Goal: Information Seeking & Learning: Find specific page/section

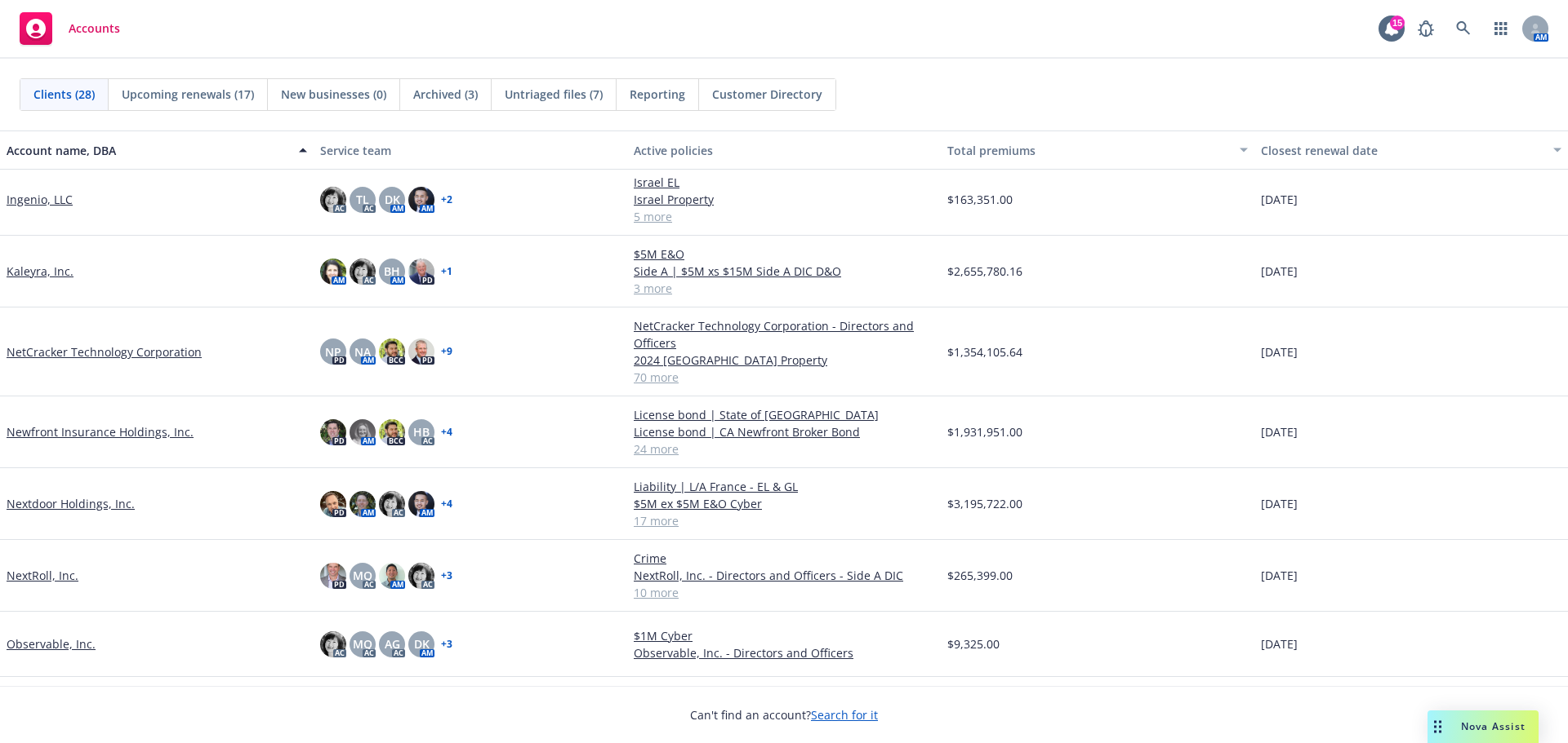
scroll to position [327, 0]
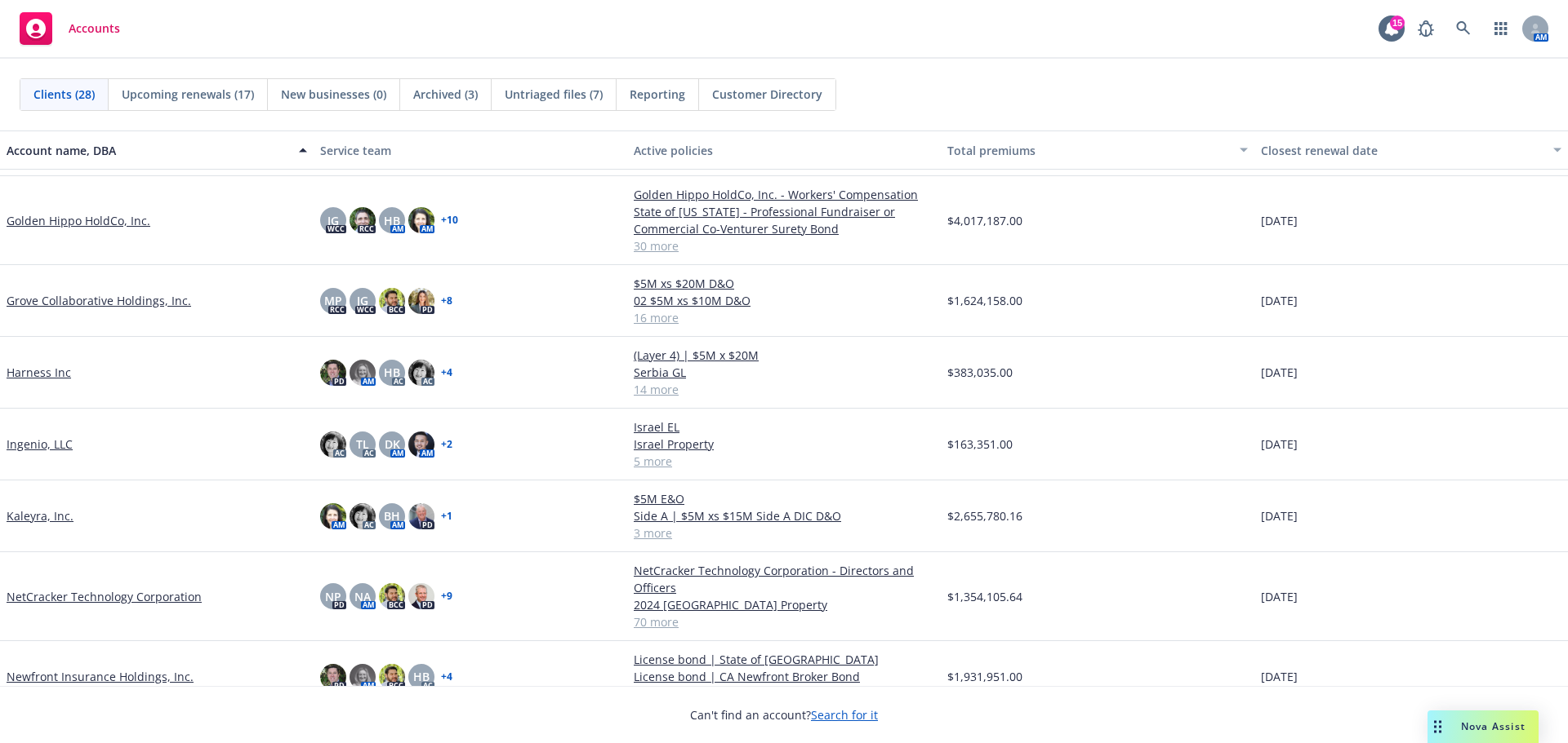
click at [39, 374] on link "Harness Inc" at bounding box center [39, 372] width 64 height 17
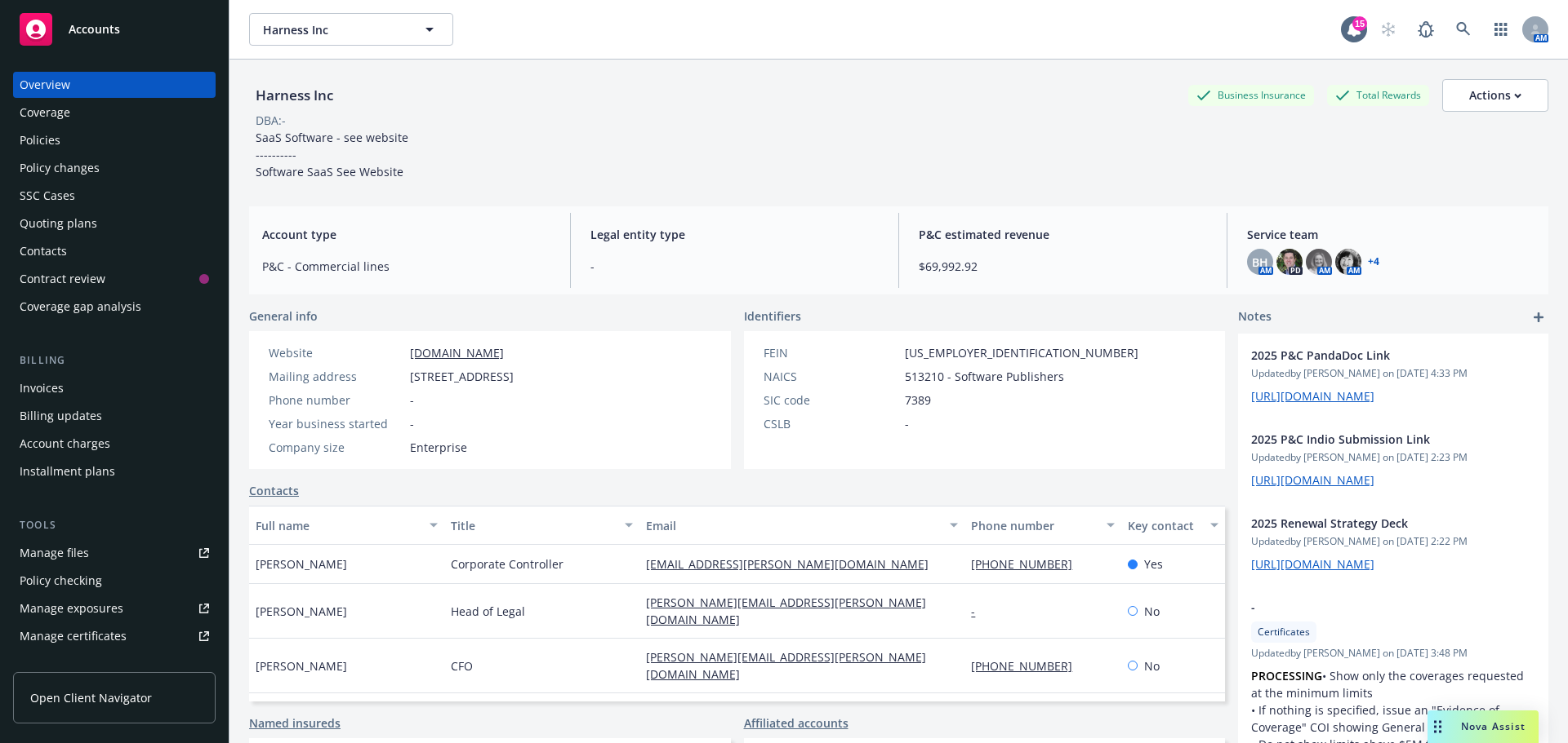
click at [48, 142] on div "Policies" at bounding box center [40, 141] width 41 height 26
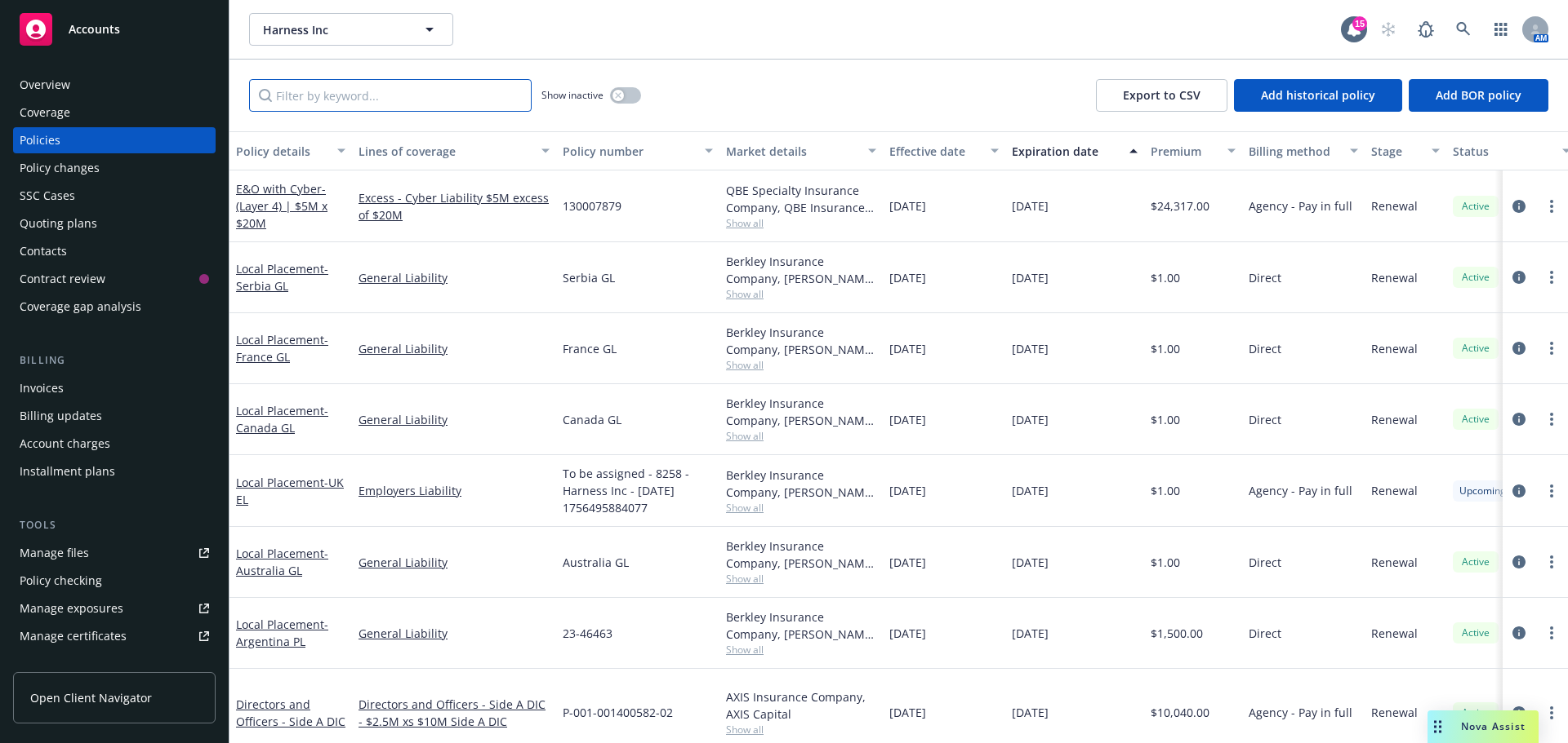
click at [316, 99] on input "Filter by keyword..." at bounding box center [390, 95] width 282 height 33
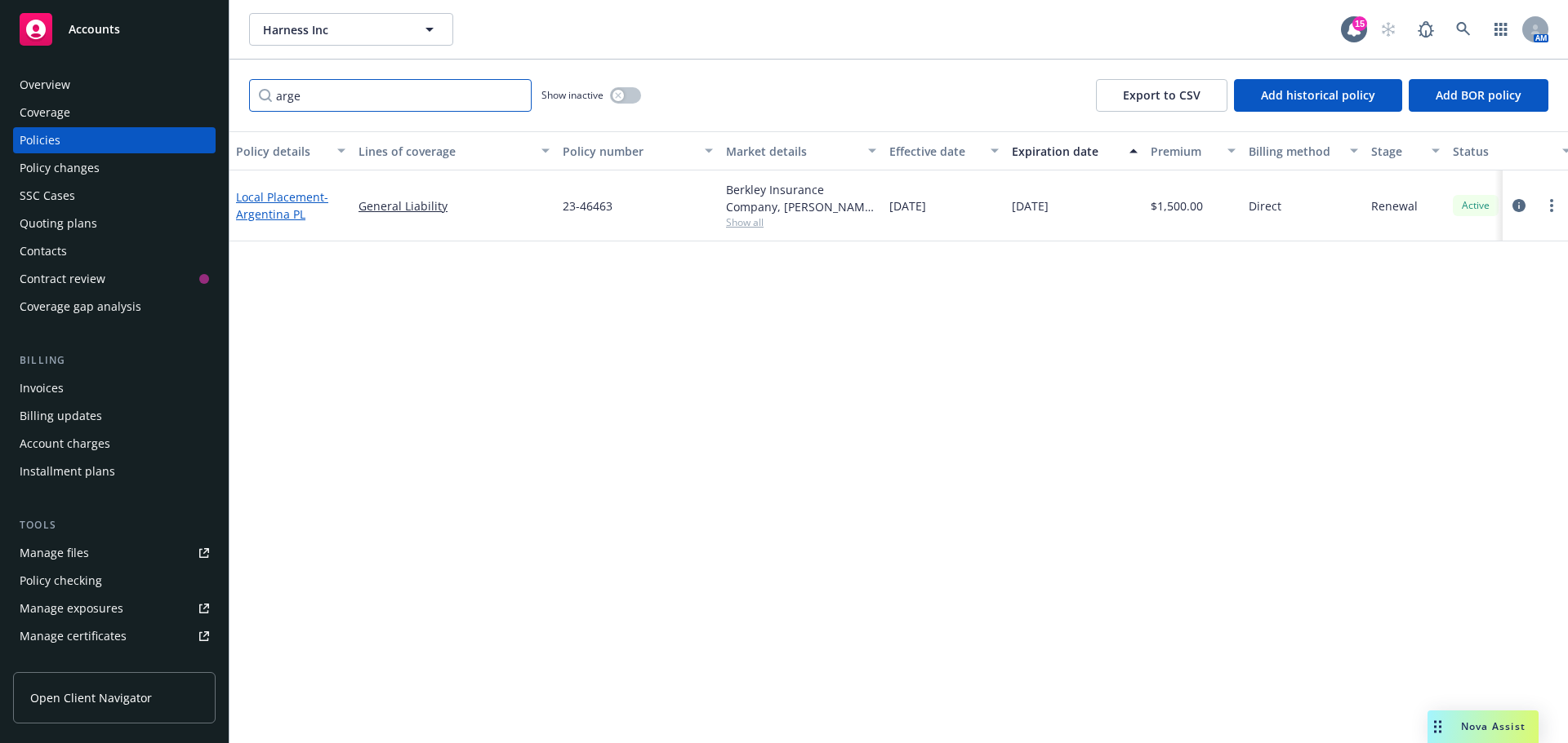
type input "arge"
click at [262, 204] on link "Local Placement - [GEOGRAPHIC_DATA] PL" at bounding box center [281, 205] width 92 height 33
